Goal: Task Accomplishment & Management: Use online tool/utility

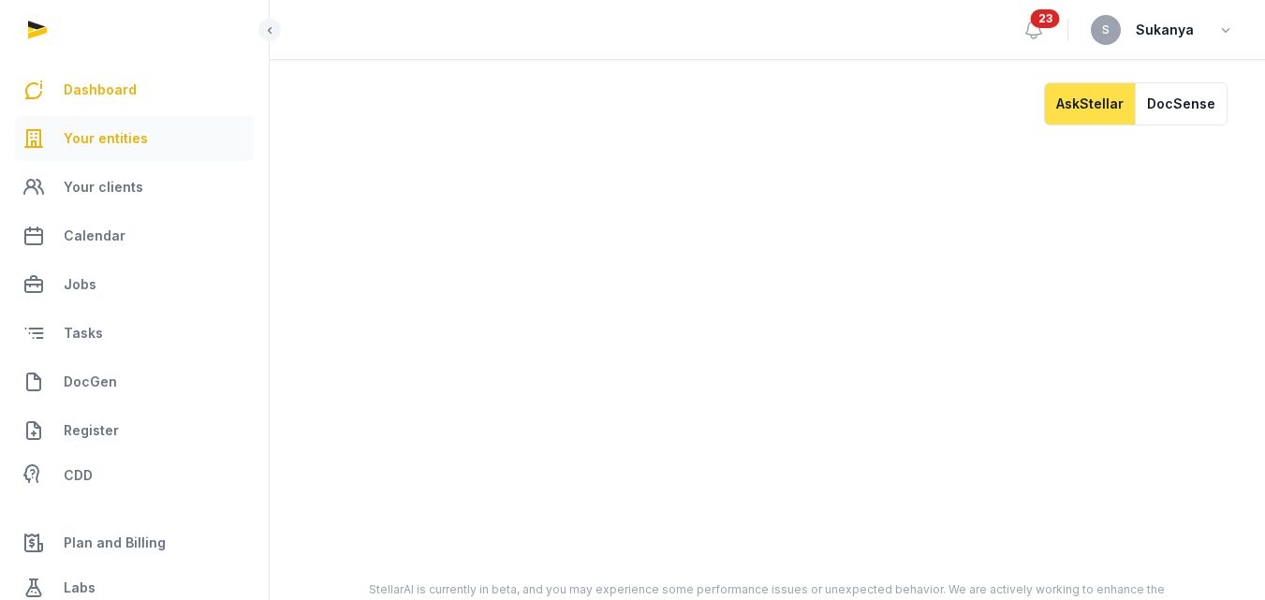
click at [168, 144] on link "Your entities" at bounding box center [134, 138] width 239 height 45
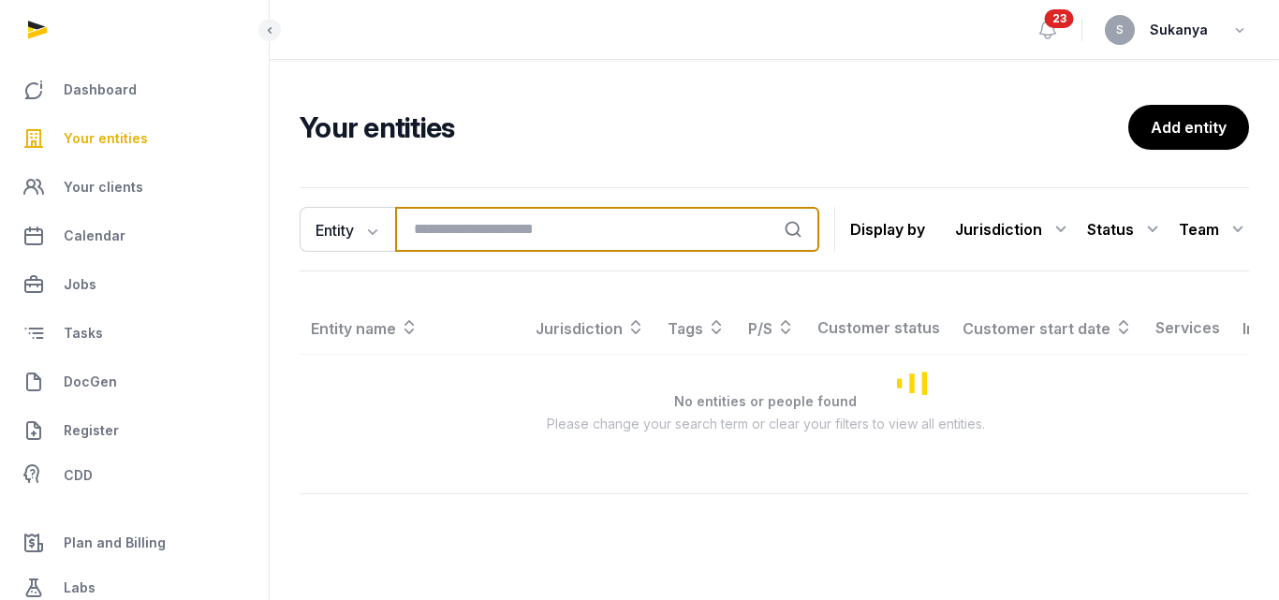
click at [451, 238] on input "search" at bounding box center [607, 229] width 424 height 45
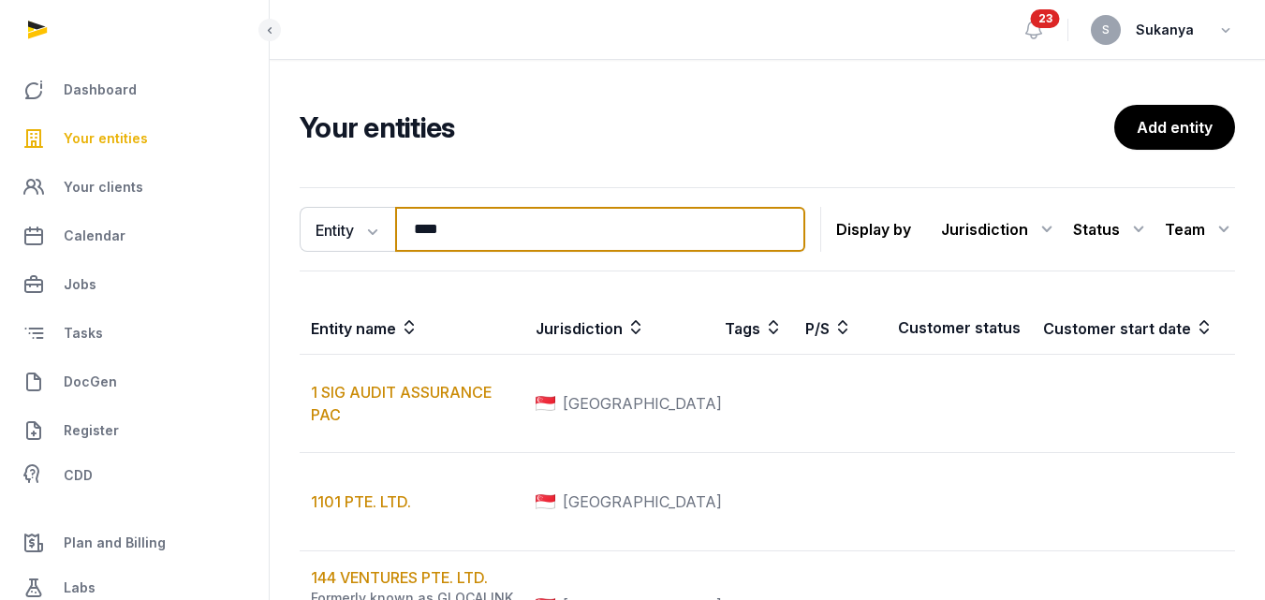
type input "****"
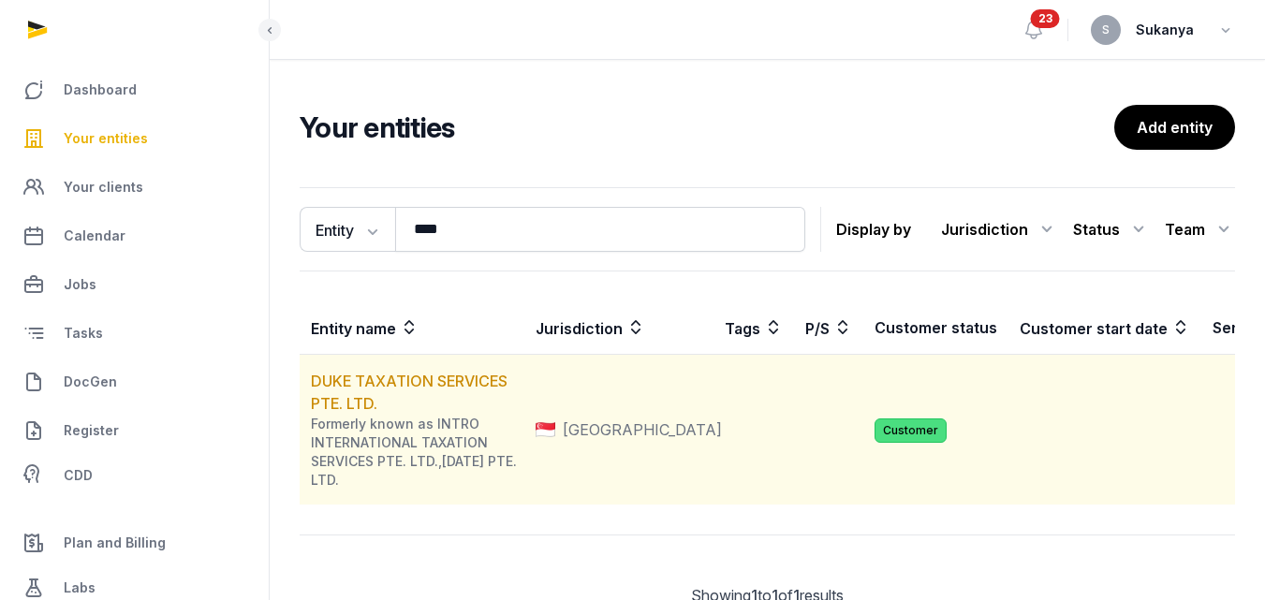
click at [438, 371] on td "DUKE TAXATION SERVICES PTE. LTD. Formerly known as INTRO INTERNATIONAL TAXATION…" at bounding box center [412, 430] width 225 height 151
click at [438, 378] on link "DUKE TAXATION SERVICES PTE. LTD." at bounding box center [409, 392] width 197 height 41
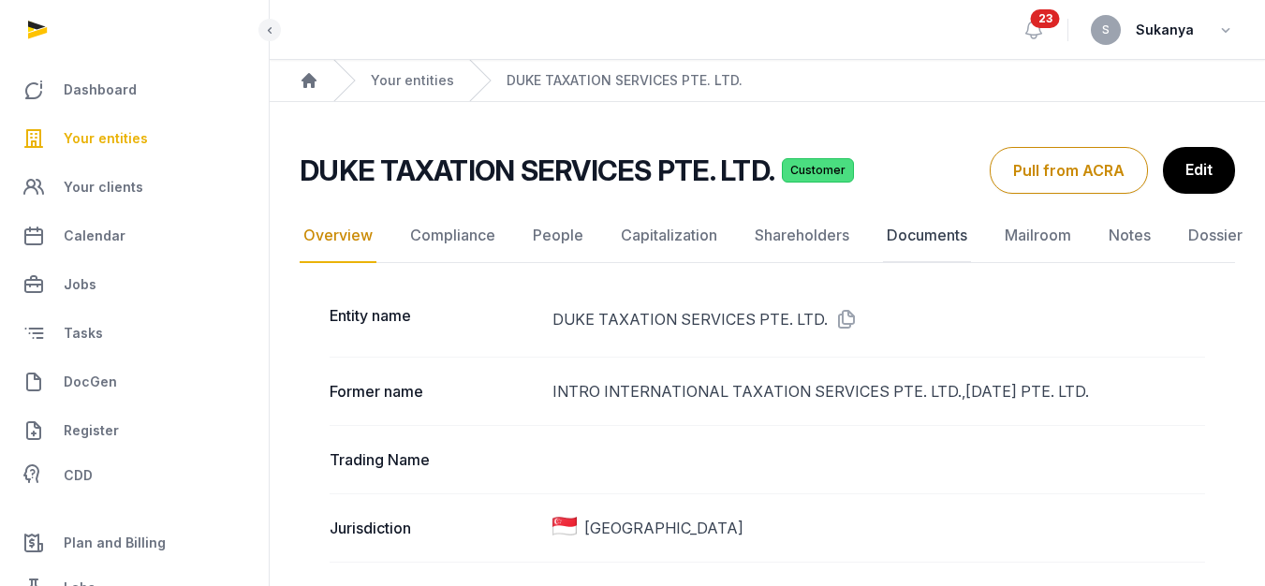
click at [934, 247] on link "Documents" at bounding box center [927, 236] width 88 height 54
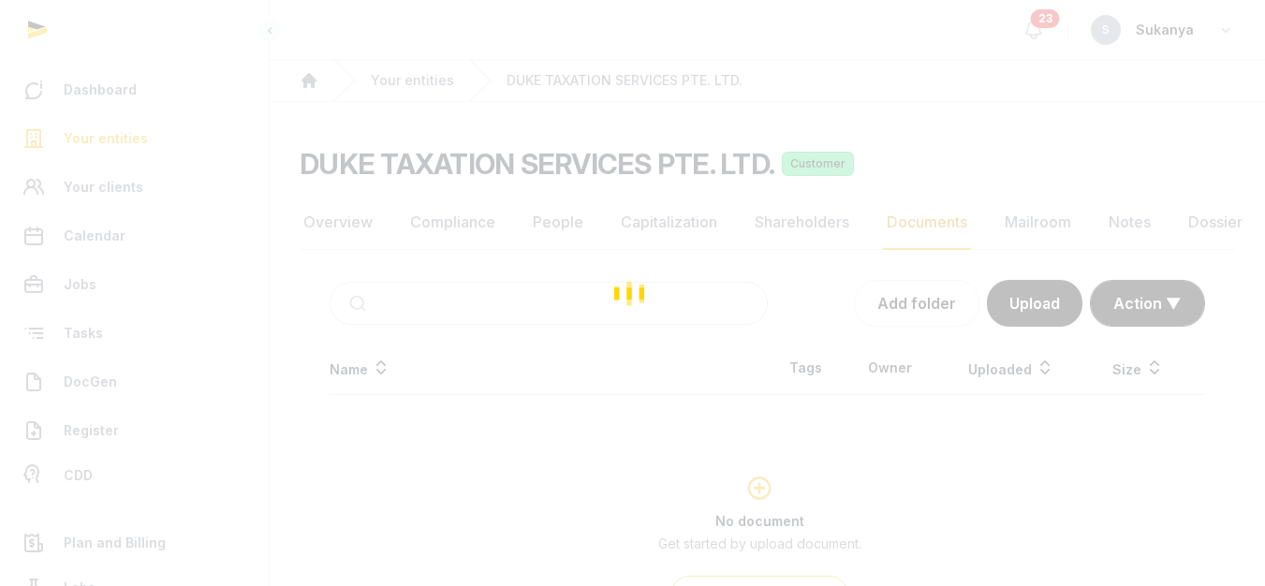
scroll to position [139, 0]
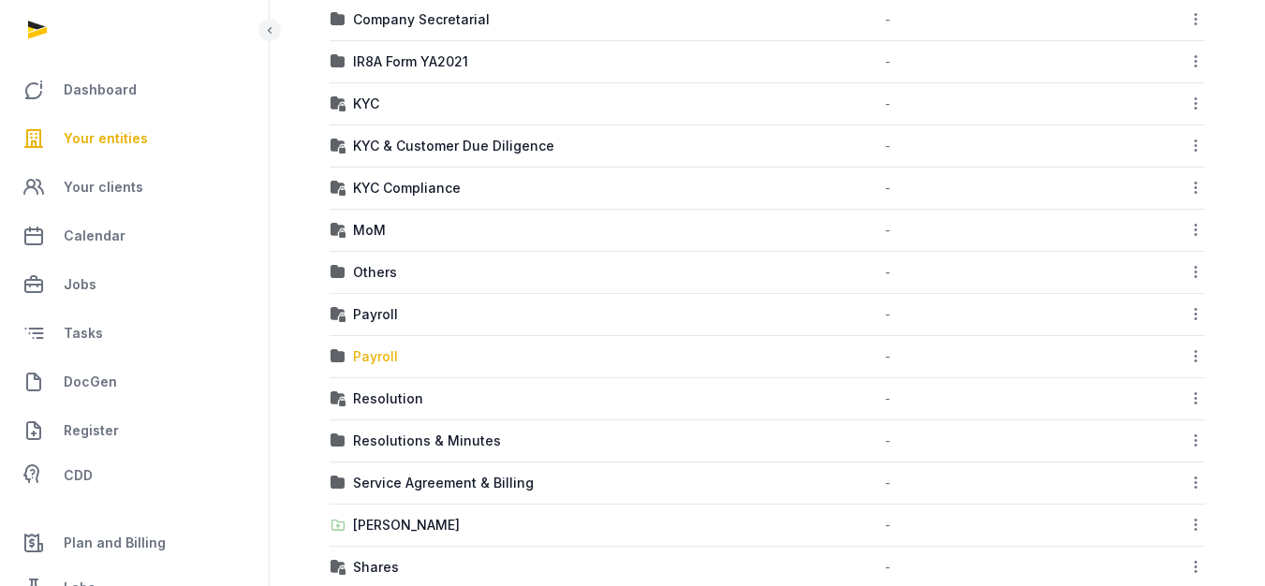
click at [374, 363] on div "Payroll" at bounding box center [375, 356] width 45 height 19
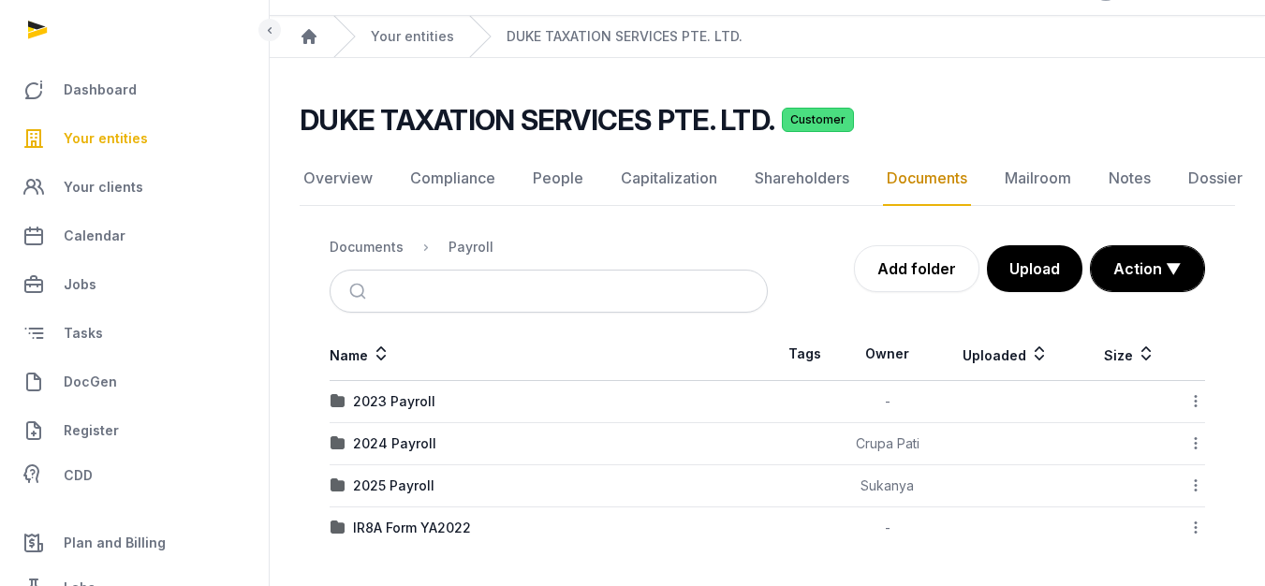
scroll to position [44, 0]
click at [402, 492] on div "2025 Payroll" at bounding box center [393, 486] width 81 height 19
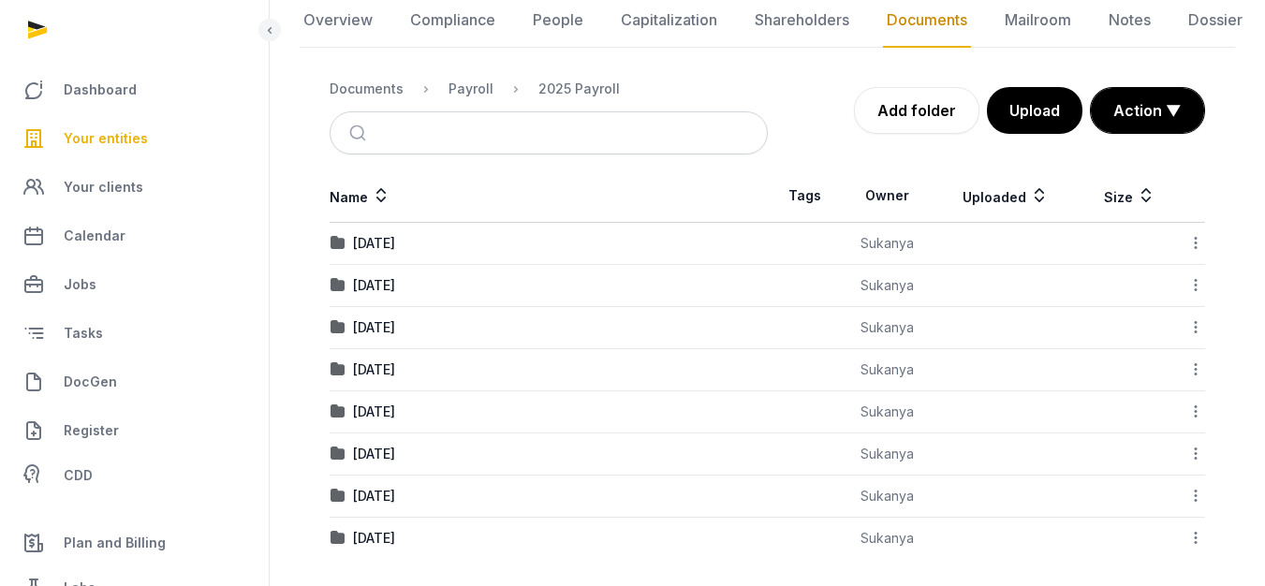
scroll to position [213, 0]
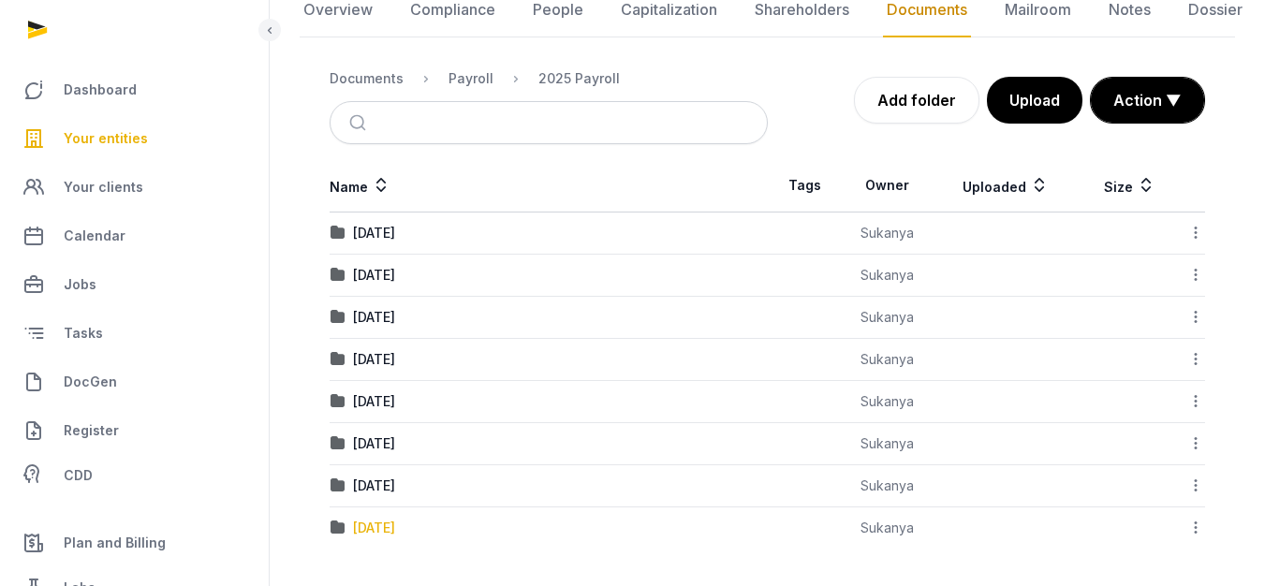
click at [388, 523] on div "[DATE]" at bounding box center [374, 528] width 42 height 19
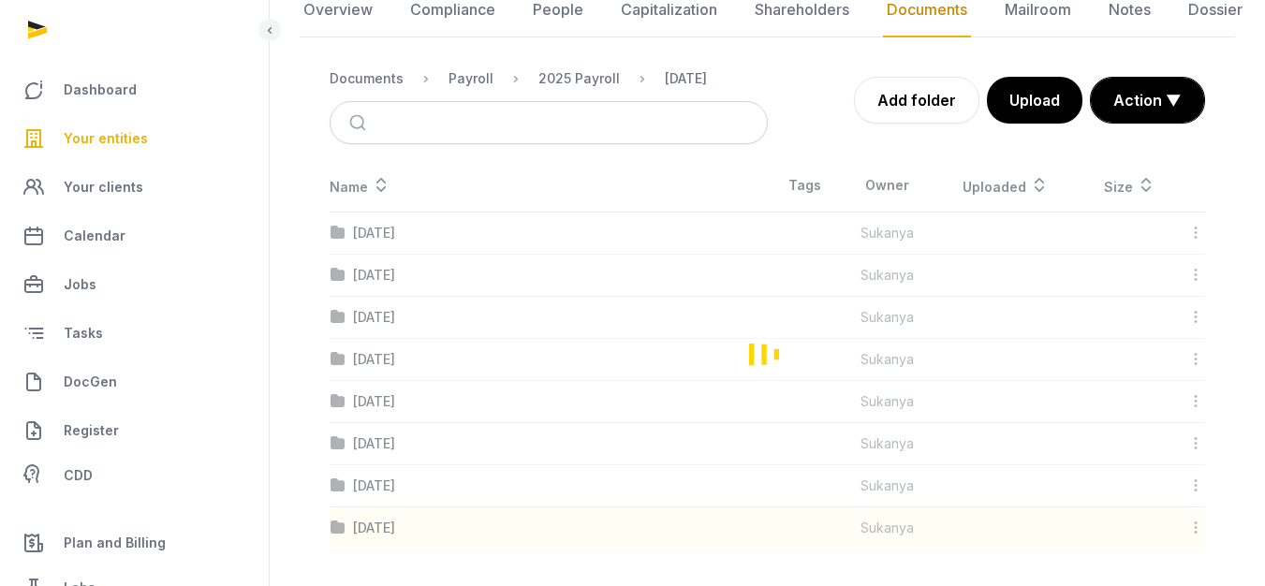
scroll to position [109, 0]
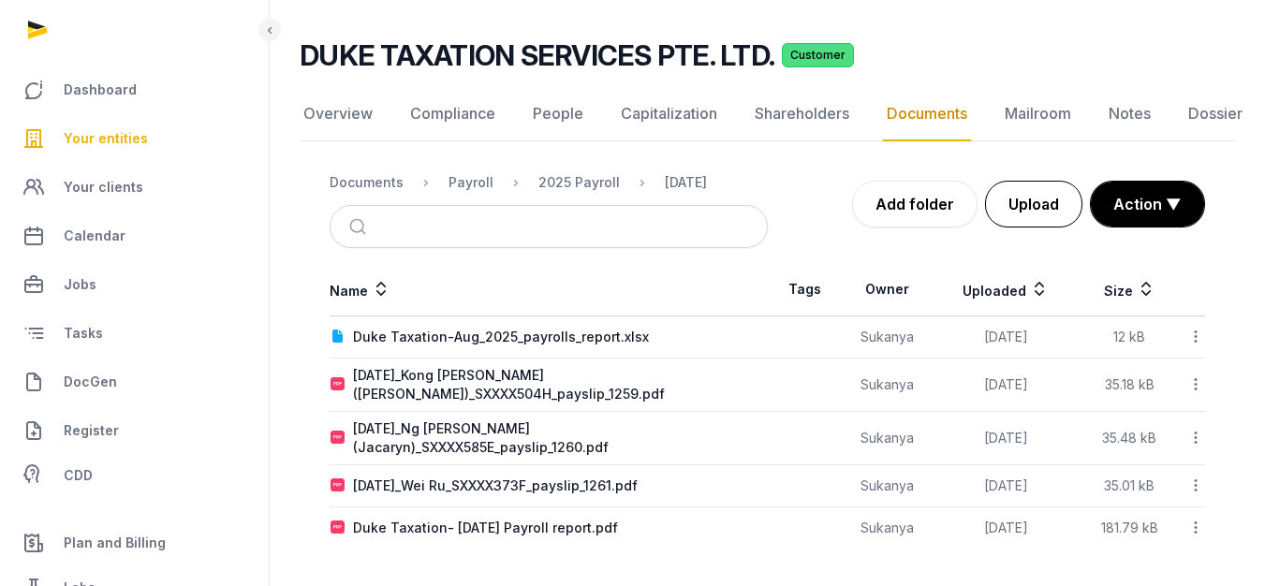
click at [1022, 188] on button "Upload" at bounding box center [1033, 204] width 97 height 47
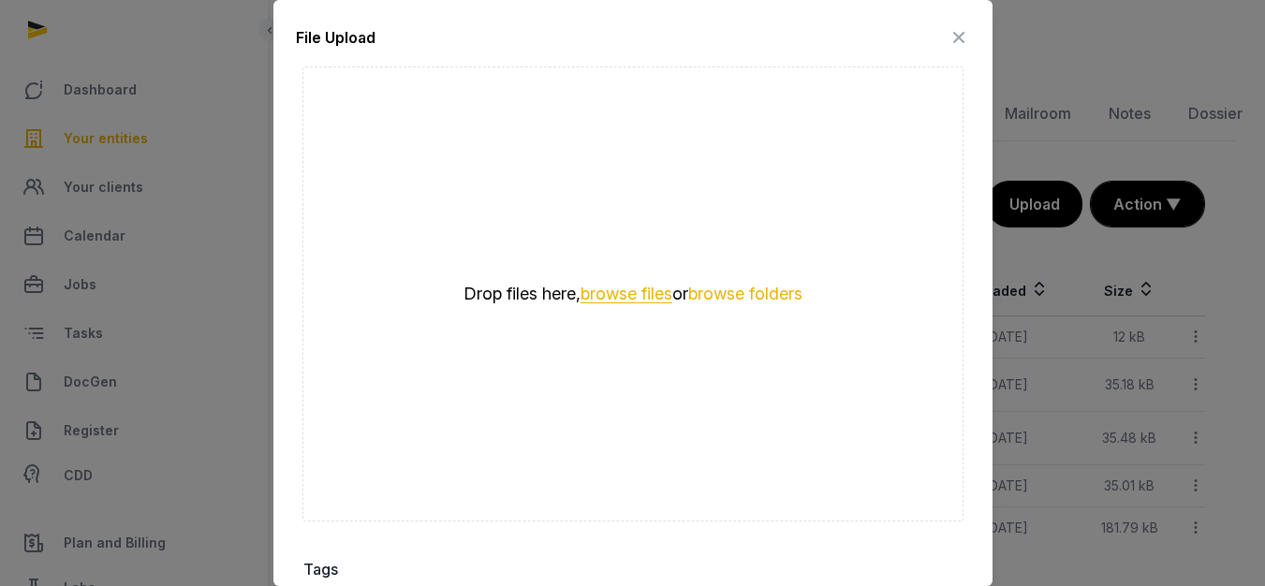
click at [598, 292] on button "browse files" at bounding box center [627, 295] width 92 height 18
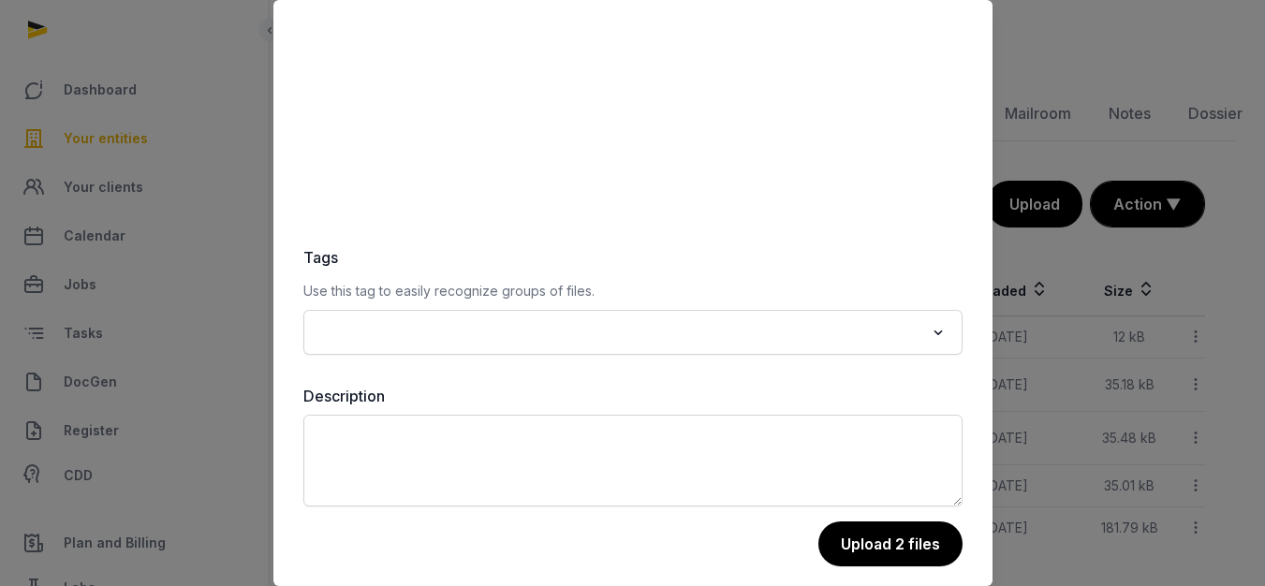
scroll to position [316, 0]
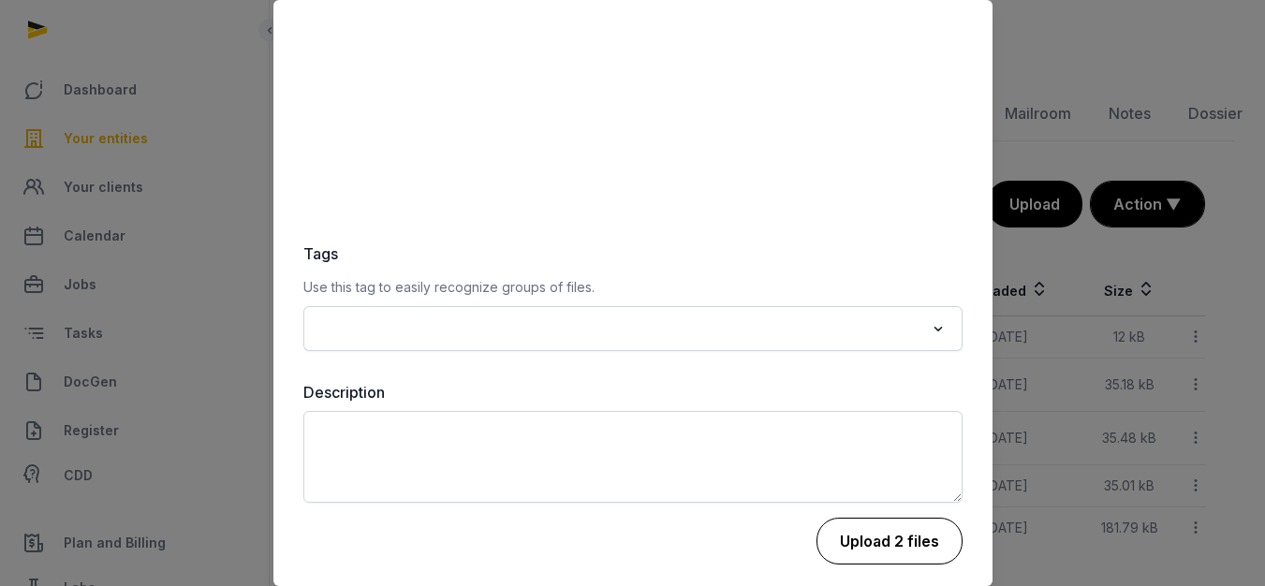
click at [865, 518] on button "Upload 2 files" at bounding box center [890, 541] width 146 height 47
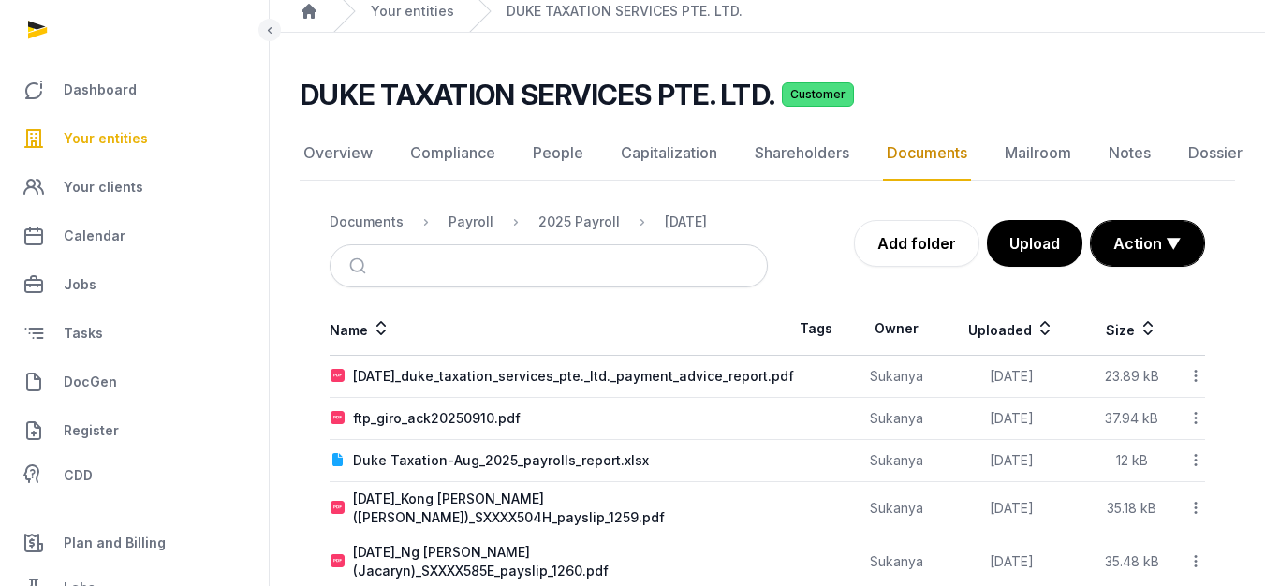
scroll to position [0, 0]
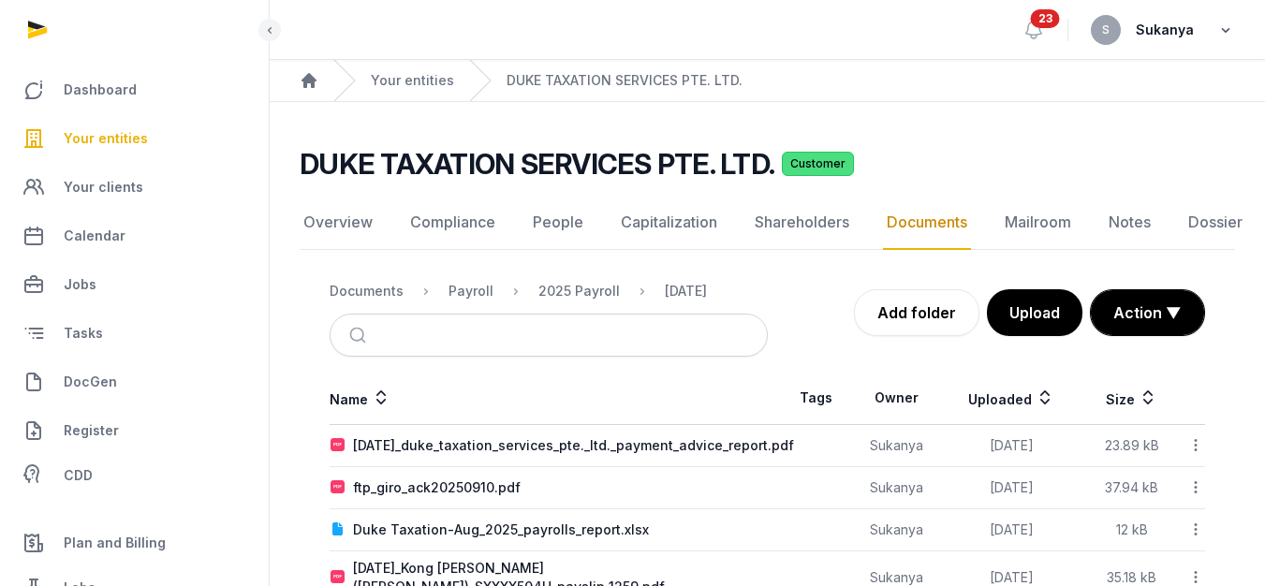
click at [1227, 31] on icon "button" at bounding box center [1225, 30] width 19 height 26
click at [1123, 106] on button "Sign out" at bounding box center [1130, 107] width 210 height 34
